Goal: Check status: Check status

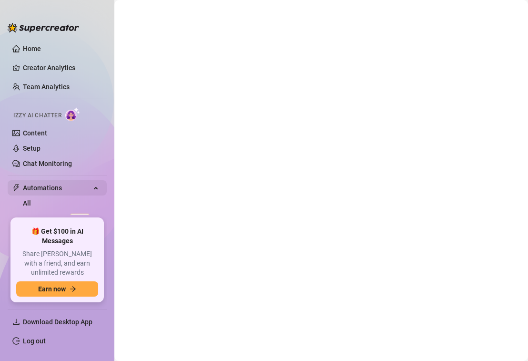
click at [46, 189] on span "Automations" at bounding box center [57, 187] width 68 height 15
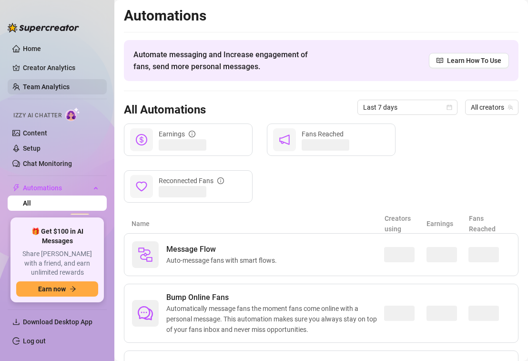
click at [43, 89] on link "Team Analytics" at bounding box center [46, 87] width 47 height 8
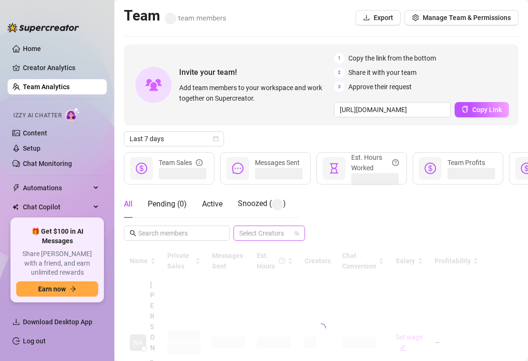
scroll to position [14, 0]
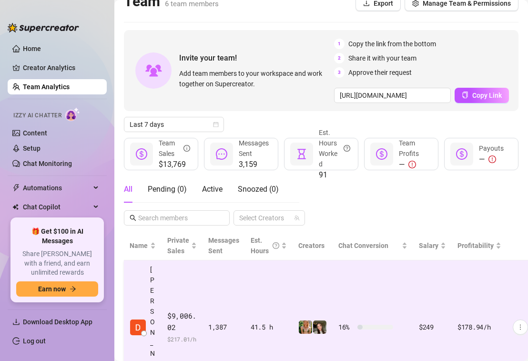
click at [242, 278] on td "1,387" at bounding box center [224, 327] width 42 height 134
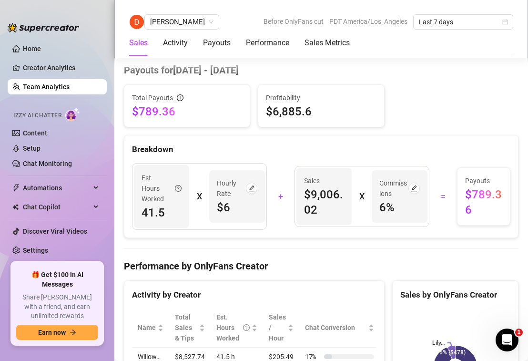
scroll to position [814, 0]
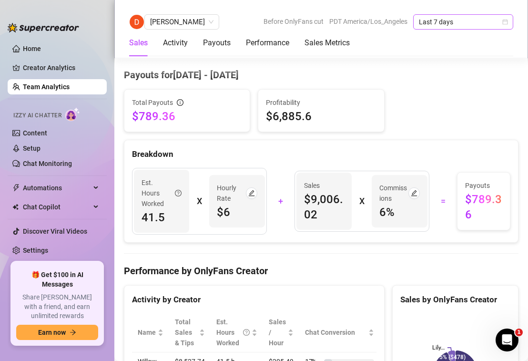
click at [454, 15] on span "Last 7 days" at bounding box center [463, 22] width 89 height 14
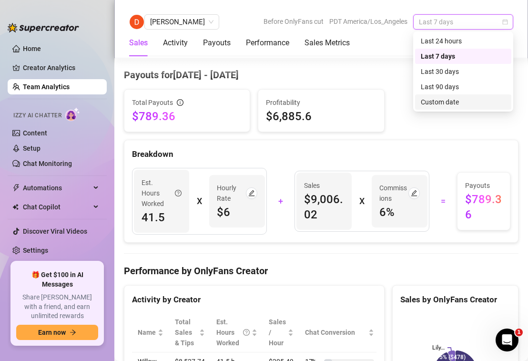
click at [440, 103] on div "Custom date" at bounding box center [463, 102] width 85 height 10
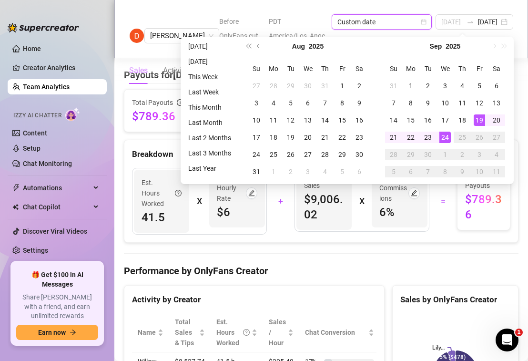
type input "[DATE]"
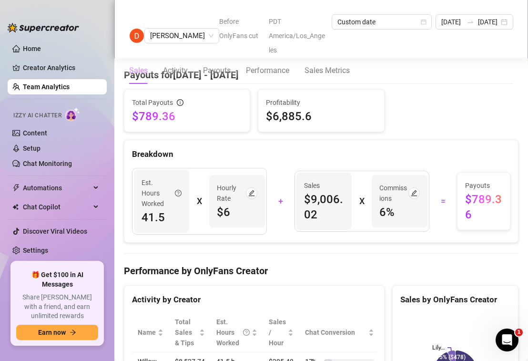
click at [435, 217] on div "Est. Hours Worked 41.5 X Hourly Rate $6 + Sales $9,006.02 X Commissions 6 % = P…" at bounding box center [321, 201] width 390 height 67
click at [498, 22] on input "[DATE]" at bounding box center [488, 22] width 21 height 10
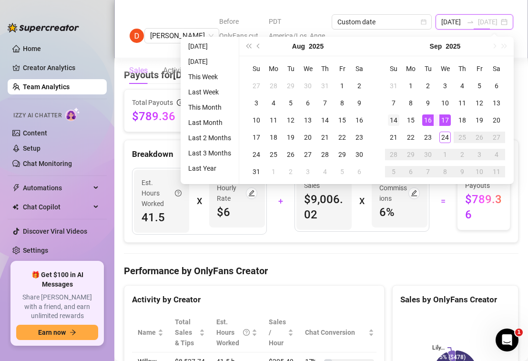
type input "[DATE]"
click at [395, 118] on div "14" at bounding box center [393, 119] width 11 height 11
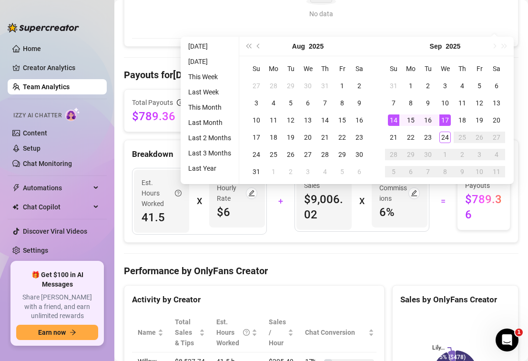
scroll to position [0, 17]
type input "[DATE]"
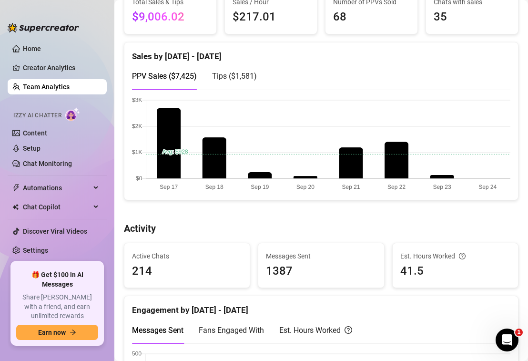
scroll to position [0, 0]
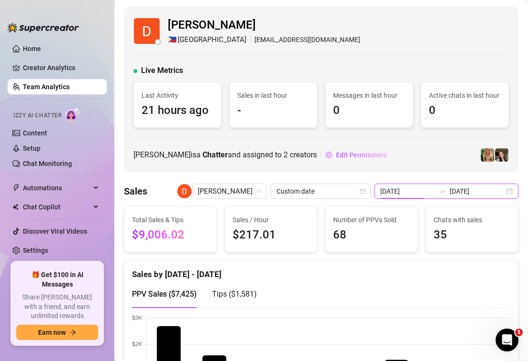
click at [427, 190] on input "[DATE]" at bounding box center [408, 191] width 54 height 10
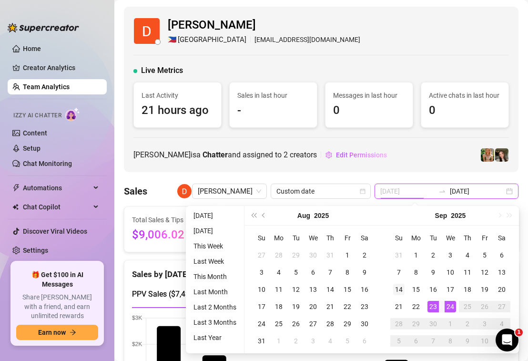
type input "[DATE]"
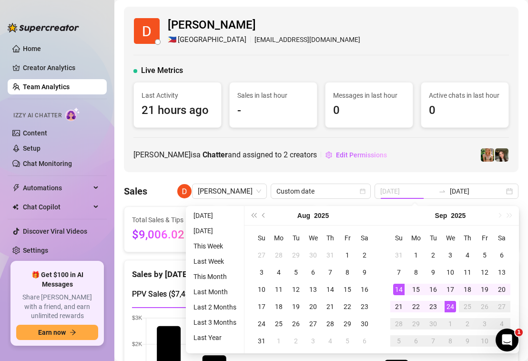
click at [398, 287] on div "14" at bounding box center [399, 289] width 11 height 11
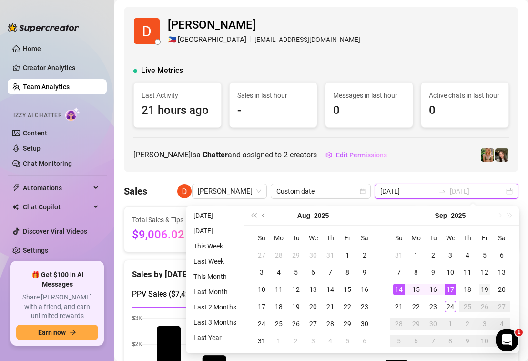
type input "[DATE]"
click at [482, 289] on div "19" at bounding box center [484, 289] width 11 height 11
type input "[DATE]"
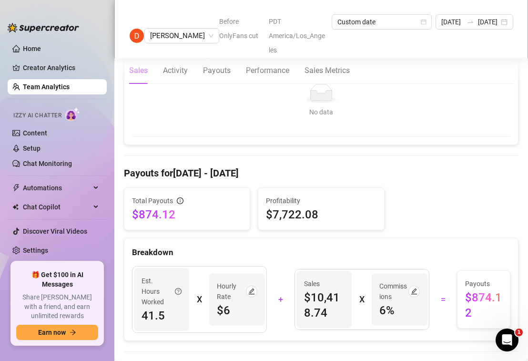
scroll to position [744, 0]
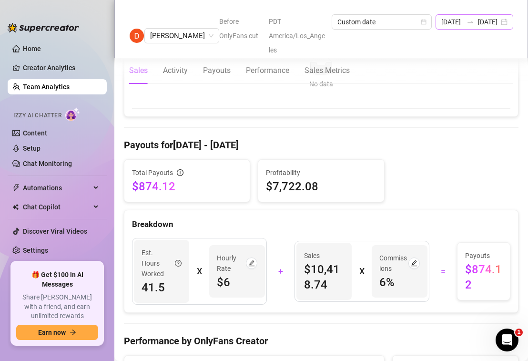
click at [467, 27] on div "[DATE] [DATE]" at bounding box center [475, 21] width 78 height 15
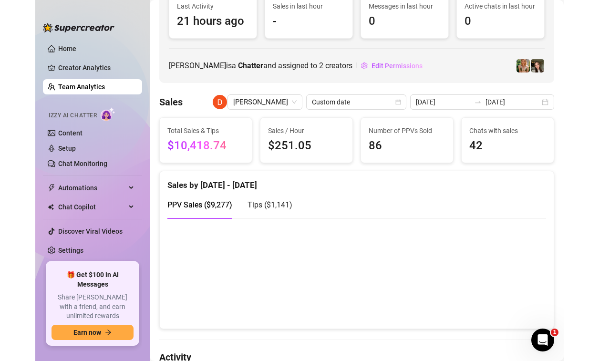
scroll to position [28, 0]
